Goal: Task Accomplishment & Management: Use online tool/utility

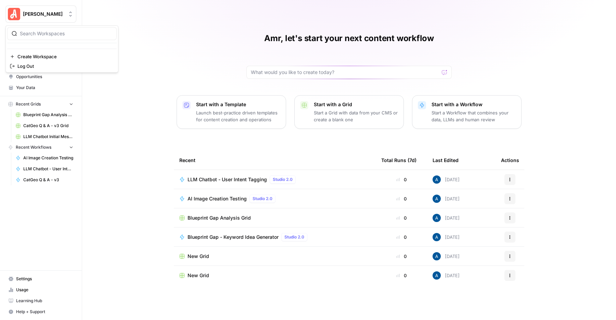
click at [52, 14] on span "[PERSON_NAME]" at bounding box center [43, 14] width 41 height 7
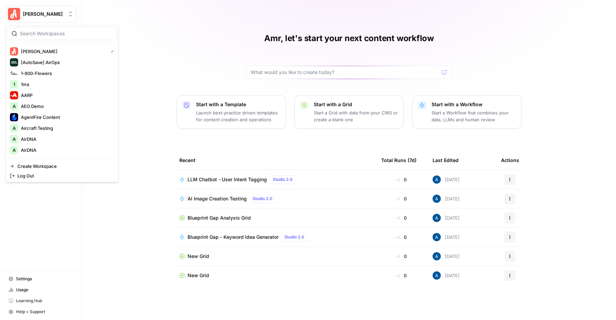
type input "0"
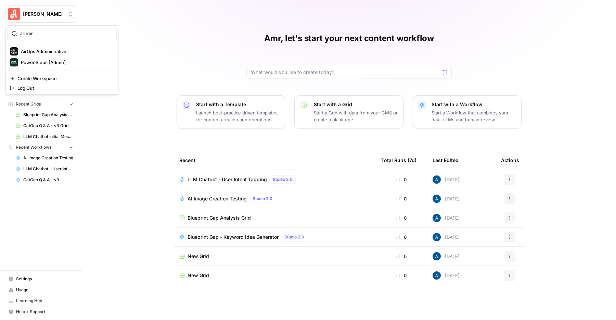
type input "admin"
click at [55, 49] on span "AirOps Administrative" at bounding box center [66, 51] width 90 height 7
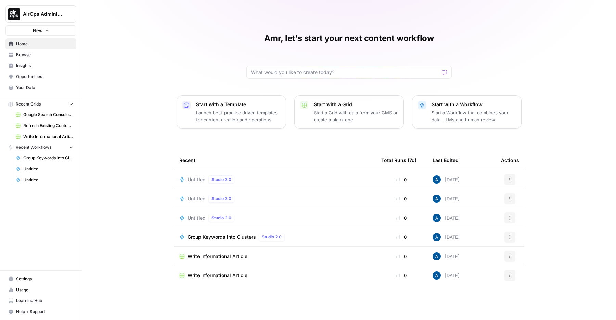
click at [243, 179] on div "Untitled Studio 2.0" at bounding box center [274, 179] width 191 height 8
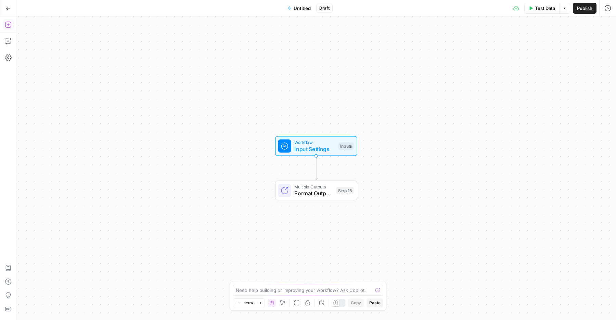
click at [9, 25] on icon "button" at bounding box center [8, 24] width 7 height 7
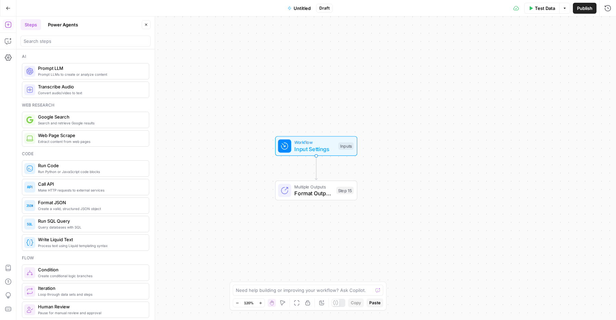
click at [68, 121] on span "Search and retrieve Google results" at bounding box center [90, 122] width 105 height 5
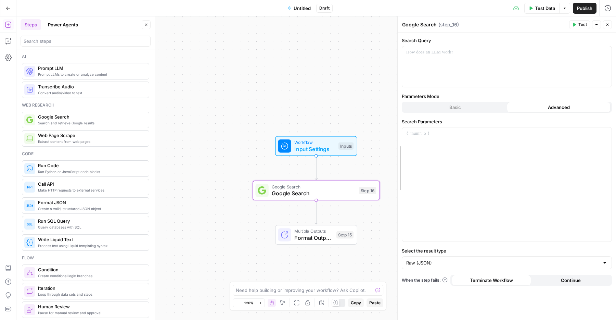
drag, startPoint x: 373, startPoint y: 201, endPoint x: 428, endPoint y: 198, distance: 55.2
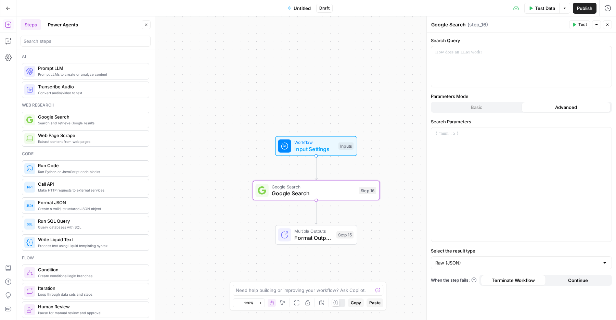
click at [488, 76] on div "Search parameters contain custom Liquid syntax or invalid JSON. Use the Advance…" at bounding box center [477, 86] width 98 height 20
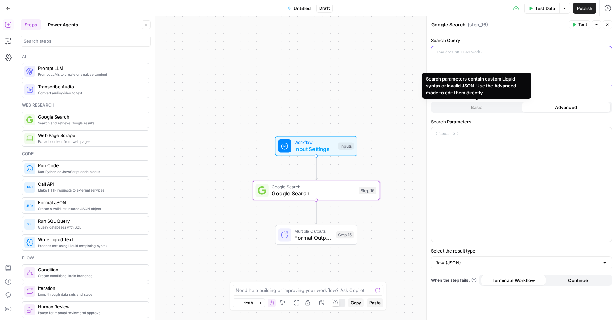
click at [497, 62] on div at bounding box center [521, 66] width 180 height 41
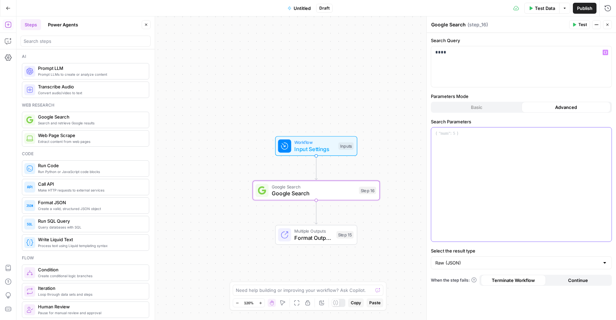
click at [491, 154] on div at bounding box center [521, 184] width 180 height 114
click at [486, 143] on div at bounding box center [521, 184] width 180 height 114
click at [606, 131] on button "Variables Menu" at bounding box center [605, 133] width 5 height 5
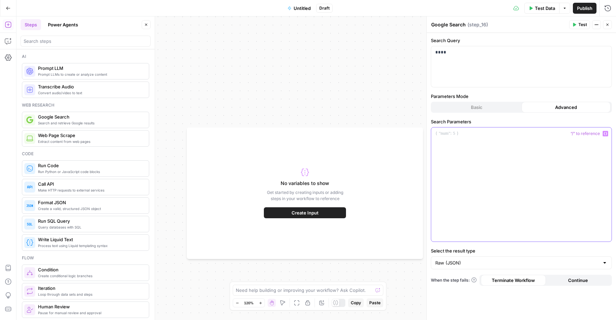
click at [458, 170] on div at bounding box center [521, 184] width 180 height 114
click at [319, 211] on button "Create Input" at bounding box center [305, 212] width 82 height 11
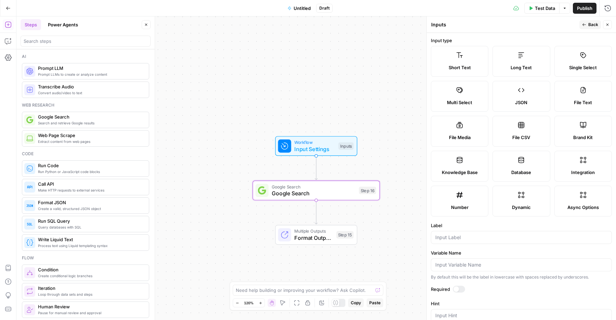
click at [607, 23] on icon "button" at bounding box center [607, 25] width 4 height 4
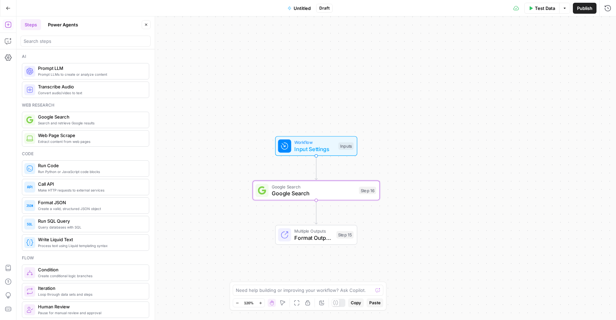
click at [344, 199] on div "Google Search Google Search Step 16 Copy step Delete step Add Note Test" at bounding box center [316, 190] width 127 height 20
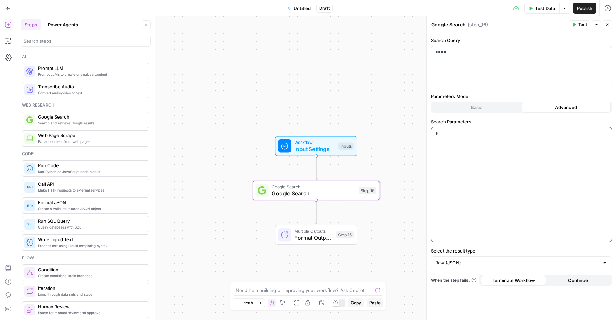
click at [443, 164] on div "*" at bounding box center [521, 184] width 180 height 114
click at [453, 109] on button "Basic" at bounding box center [476, 107] width 89 height 11
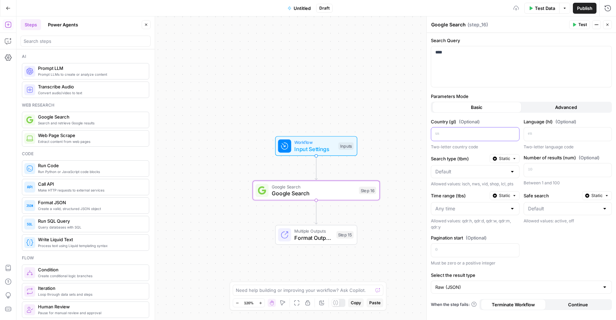
click at [463, 139] on div at bounding box center [469, 133] width 77 height 13
click at [465, 166] on div at bounding box center [475, 171] width 89 height 13
click at [469, 215] on span "Shopping" at bounding box center [474, 217] width 74 height 7
type input "Shopping"
click at [548, 140] on div at bounding box center [562, 133] width 77 height 13
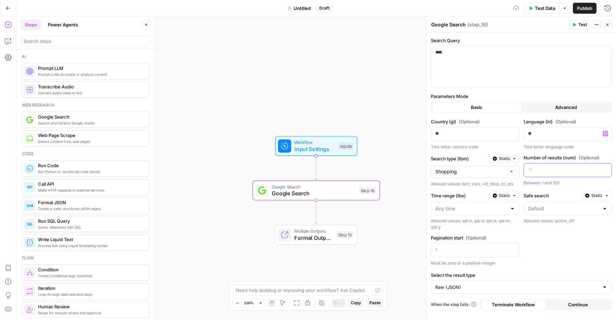
click at [547, 173] on div at bounding box center [562, 169] width 77 height 13
click at [473, 209] on input "Time range (tbs)" at bounding box center [471, 208] width 72 height 7
click at [543, 263] on div "Country (gl) (Optional) ** Two-letter country code Language (hl) (Optional) ** …" at bounding box center [521, 192] width 181 height 148
click at [482, 254] on div at bounding box center [469, 249] width 77 height 13
